Goal: Find specific page/section: Find specific page/section

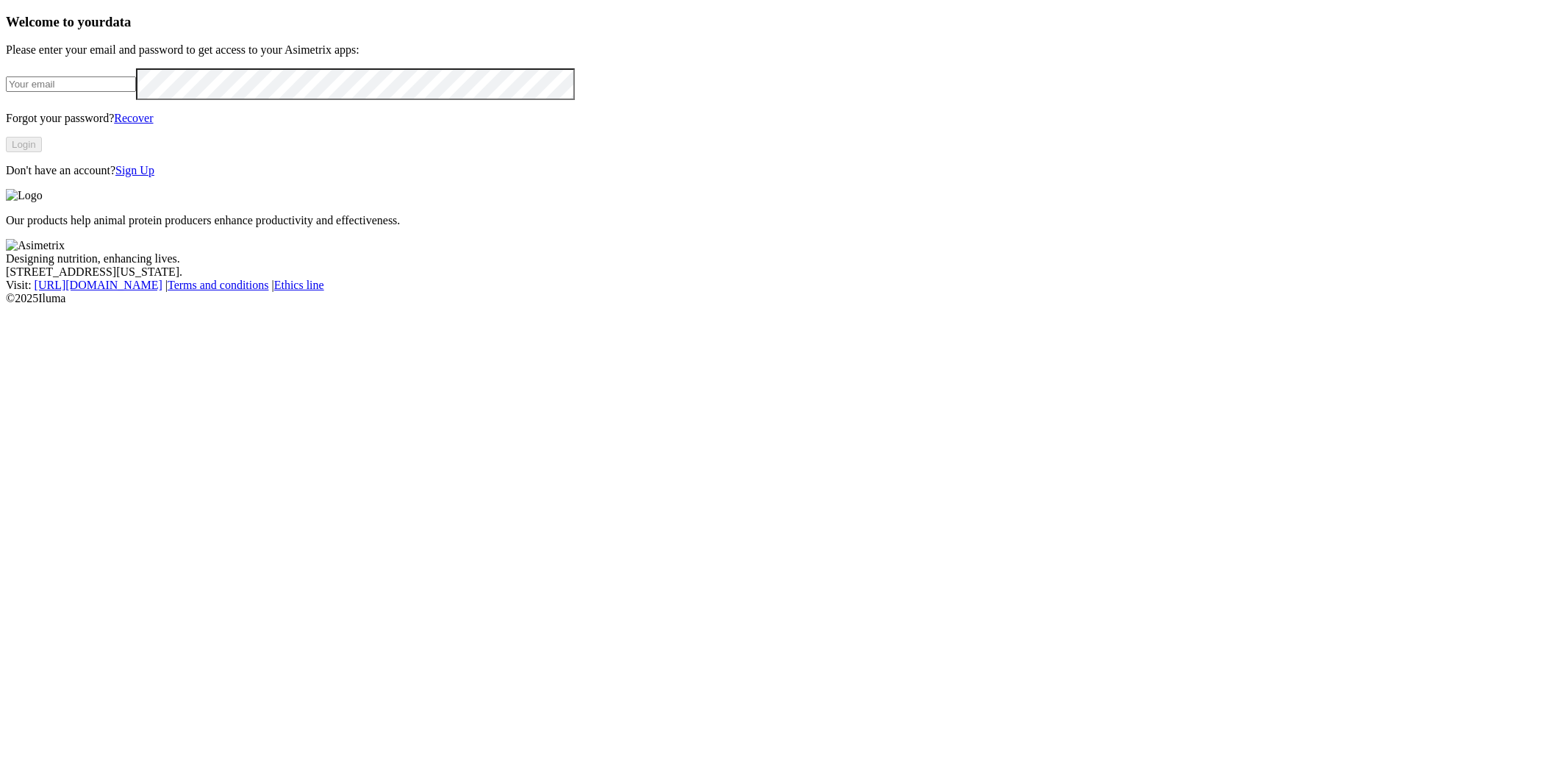
type input "[PERSON_NAME][EMAIL_ADDRESS][DOMAIN_NAME]"
click at [42, 152] on button "Login" at bounding box center [24, 144] width 36 height 16
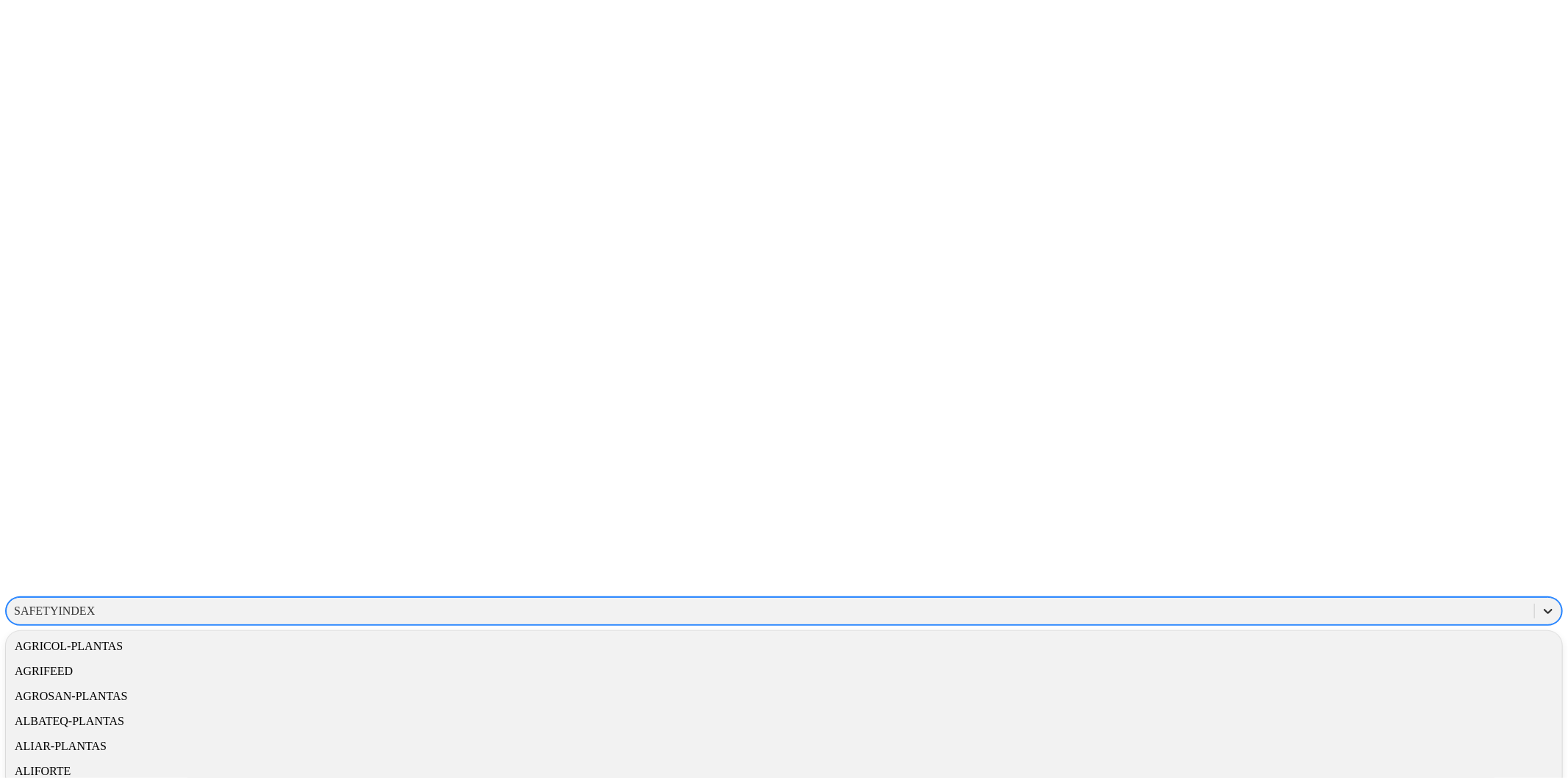
click at [1541, 604] on icon at bounding box center [1548, 611] width 15 height 15
click at [1318, 695] on div "CONSULTANTS" at bounding box center [784, 707] width 1556 height 25
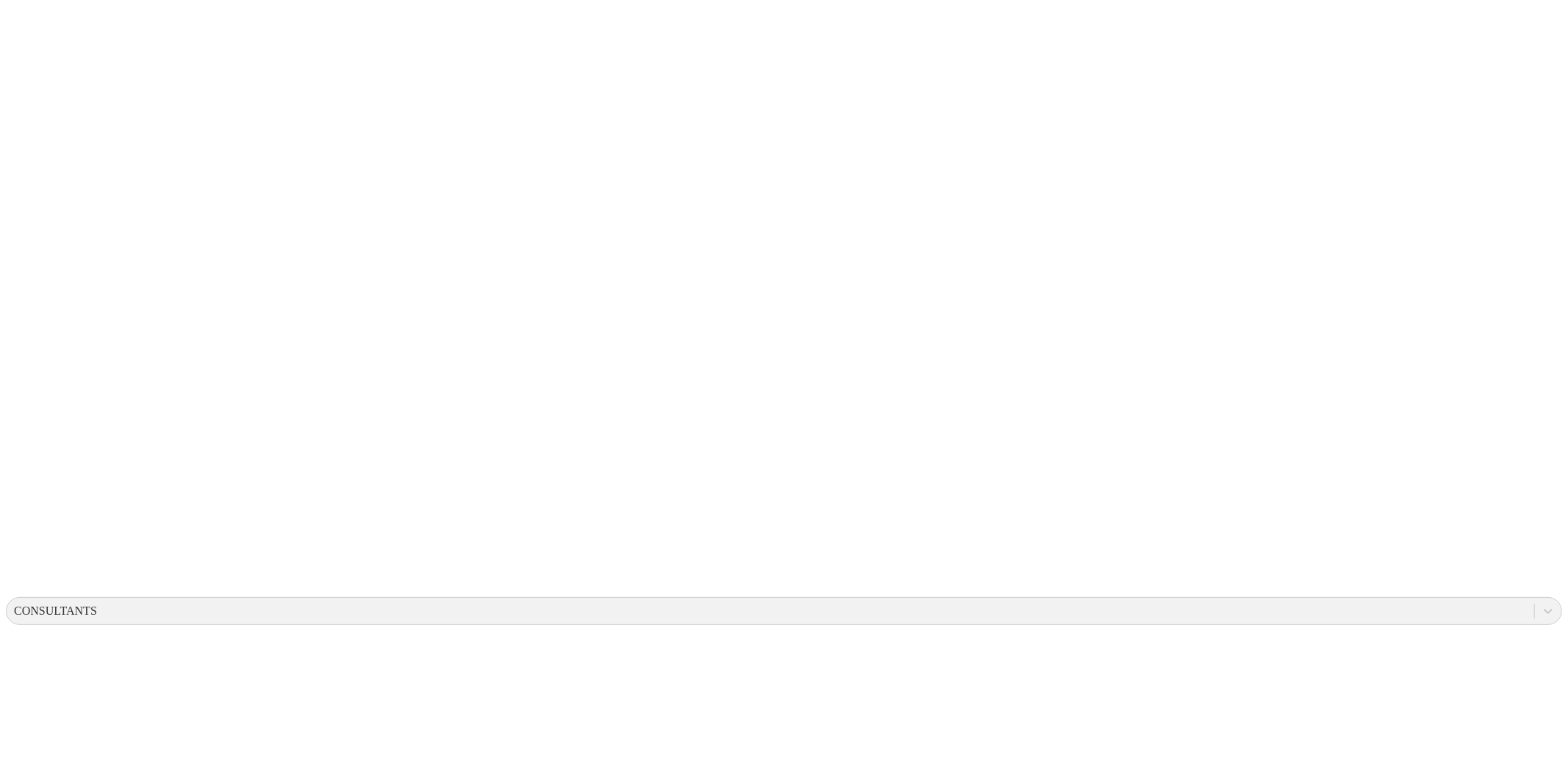
click at [1541, 604] on icon at bounding box center [1548, 611] width 15 height 15
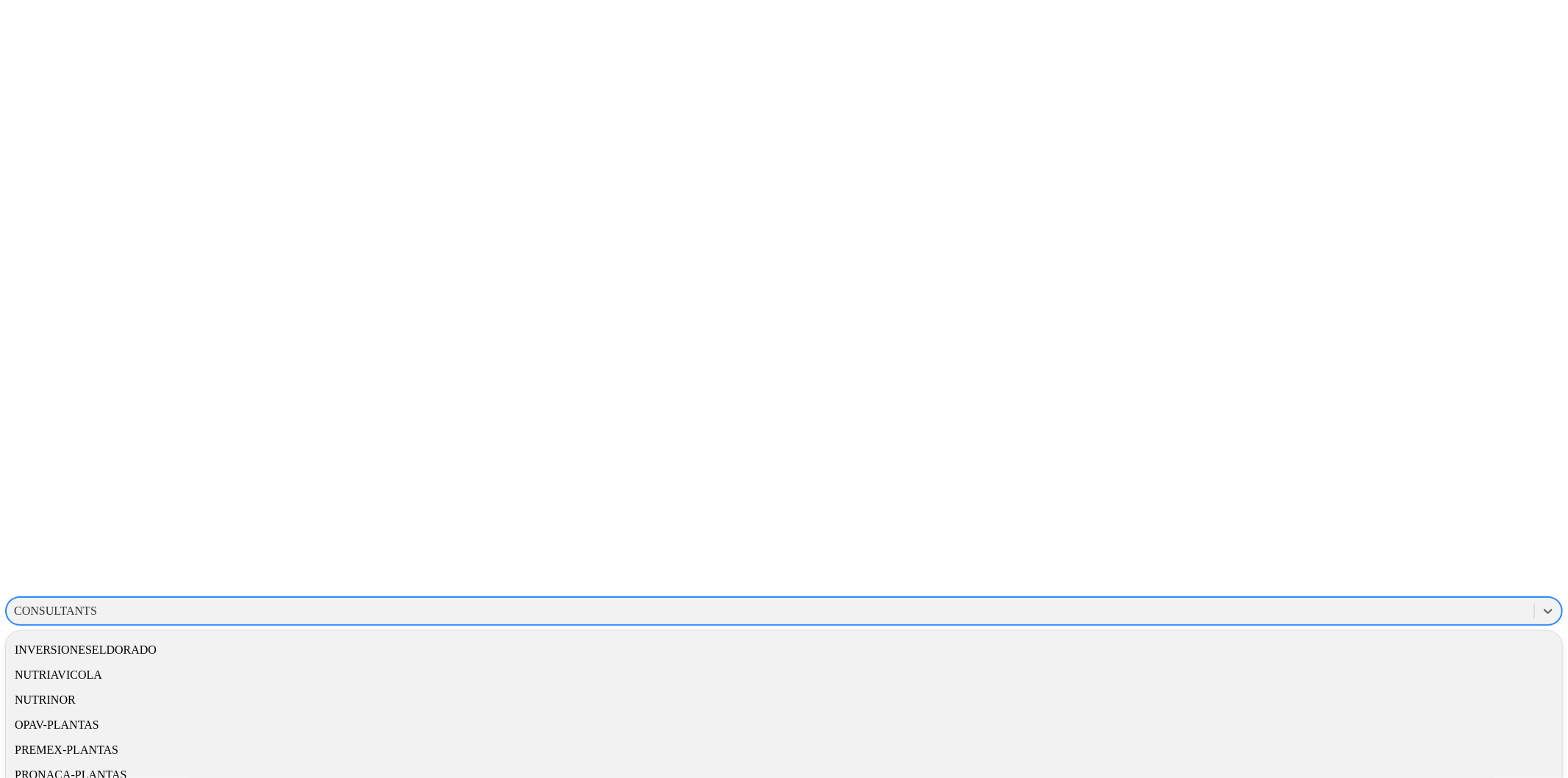
scroll to position [861, 0]
click at [1368, 773] on div "SAFETYINDEX" at bounding box center [784, 786] width 1556 height 25
